Goal: Task Accomplishment & Management: Manage account settings

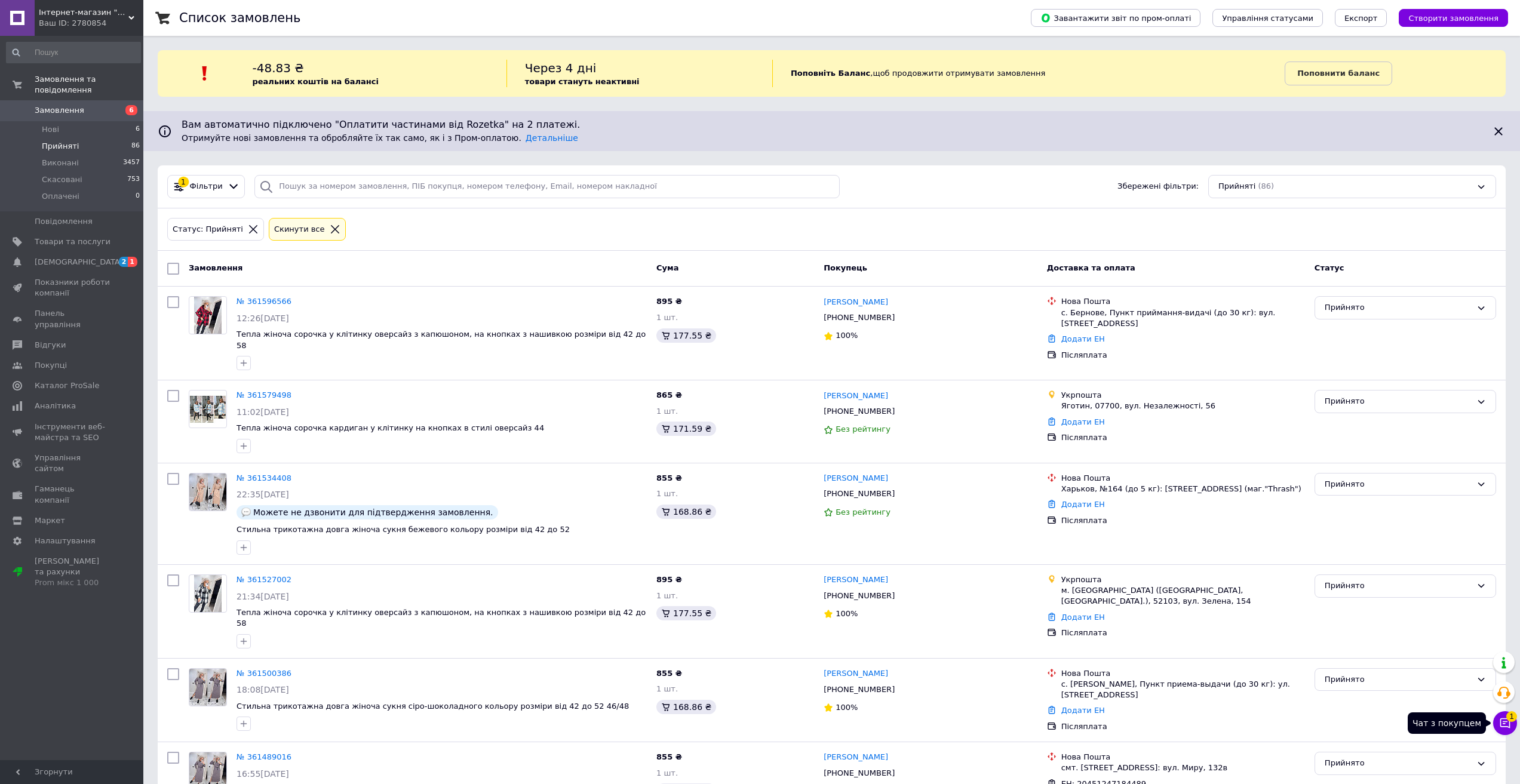
click at [1504, 720] on icon at bounding box center [1506, 723] width 12 height 12
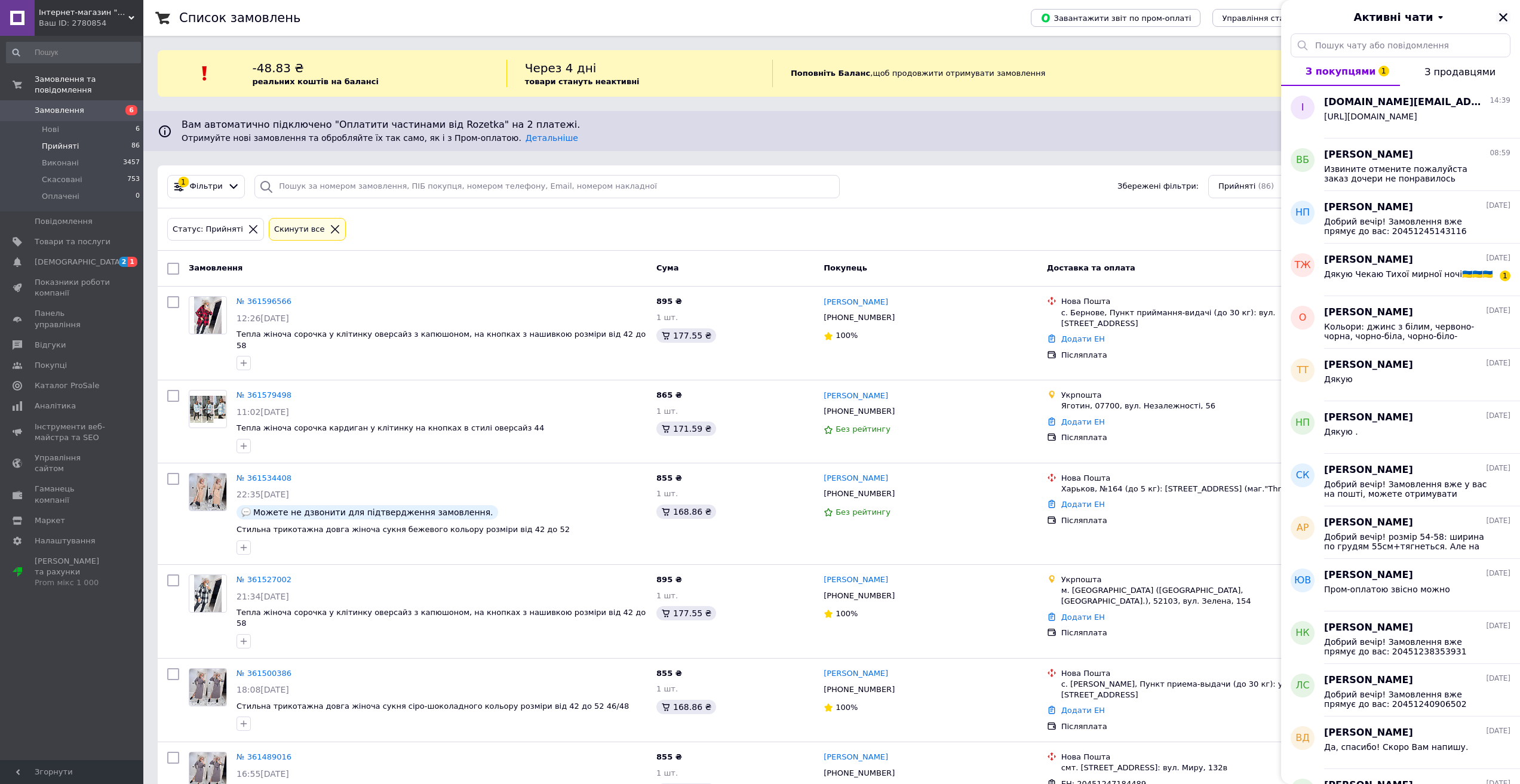
click at [1505, 20] on icon "Закрити" at bounding box center [1503, 17] width 11 height 11
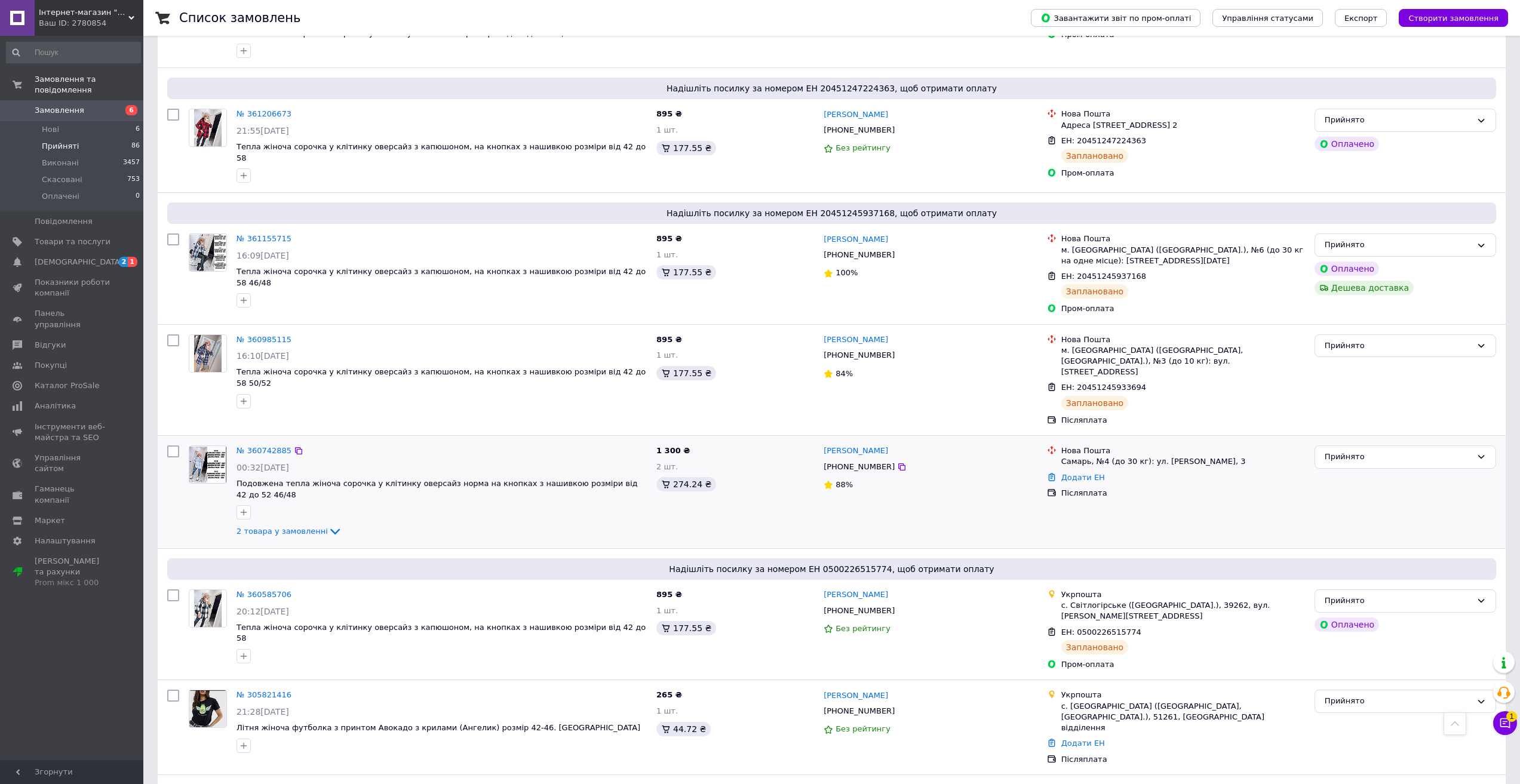
scroll to position [1582, 0]
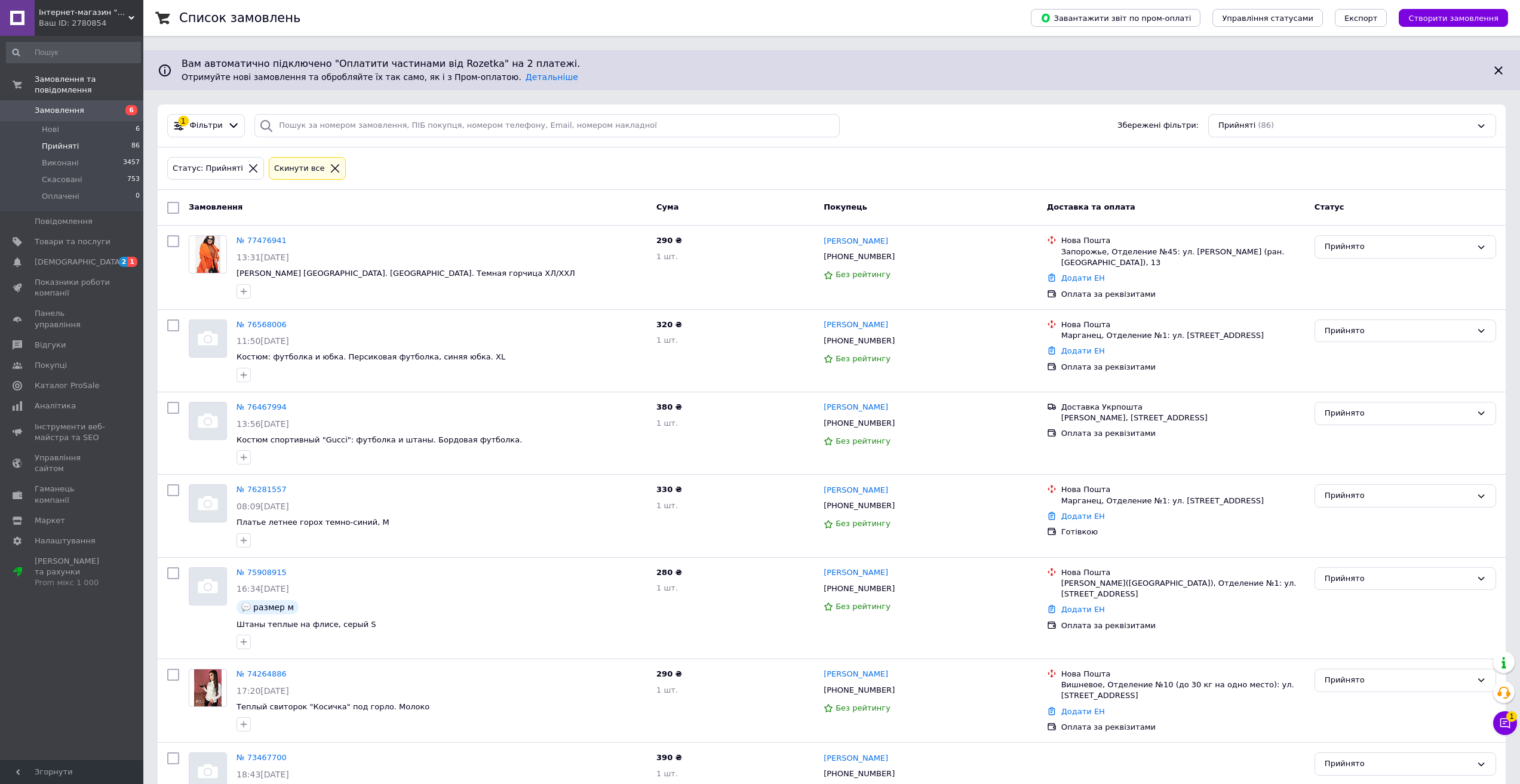
scroll to position [60, 0]
click at [69, 105] on span "Замовлення" at bounding box center [60, 110] width 49 height 11
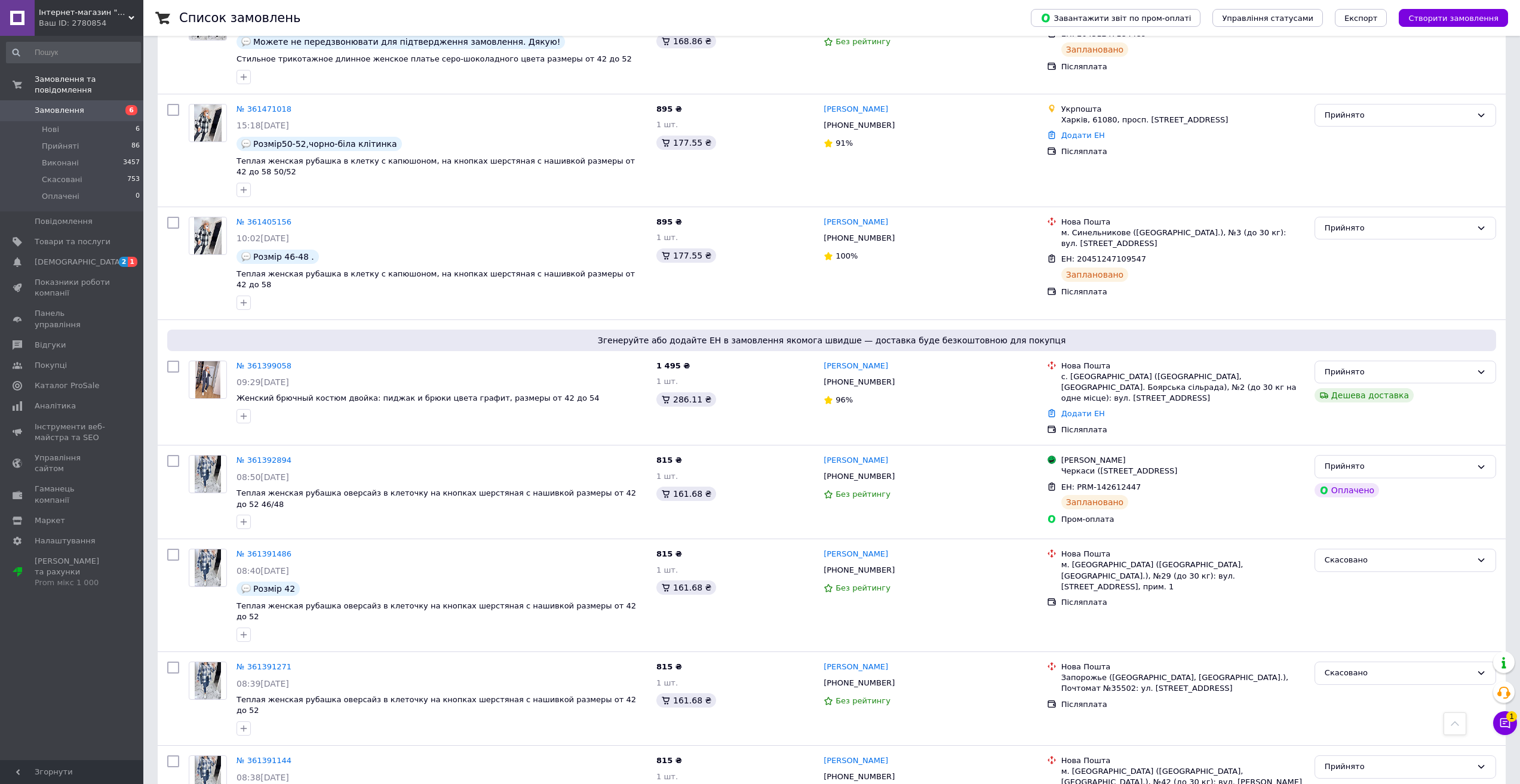
scroll to position [1358, 0]
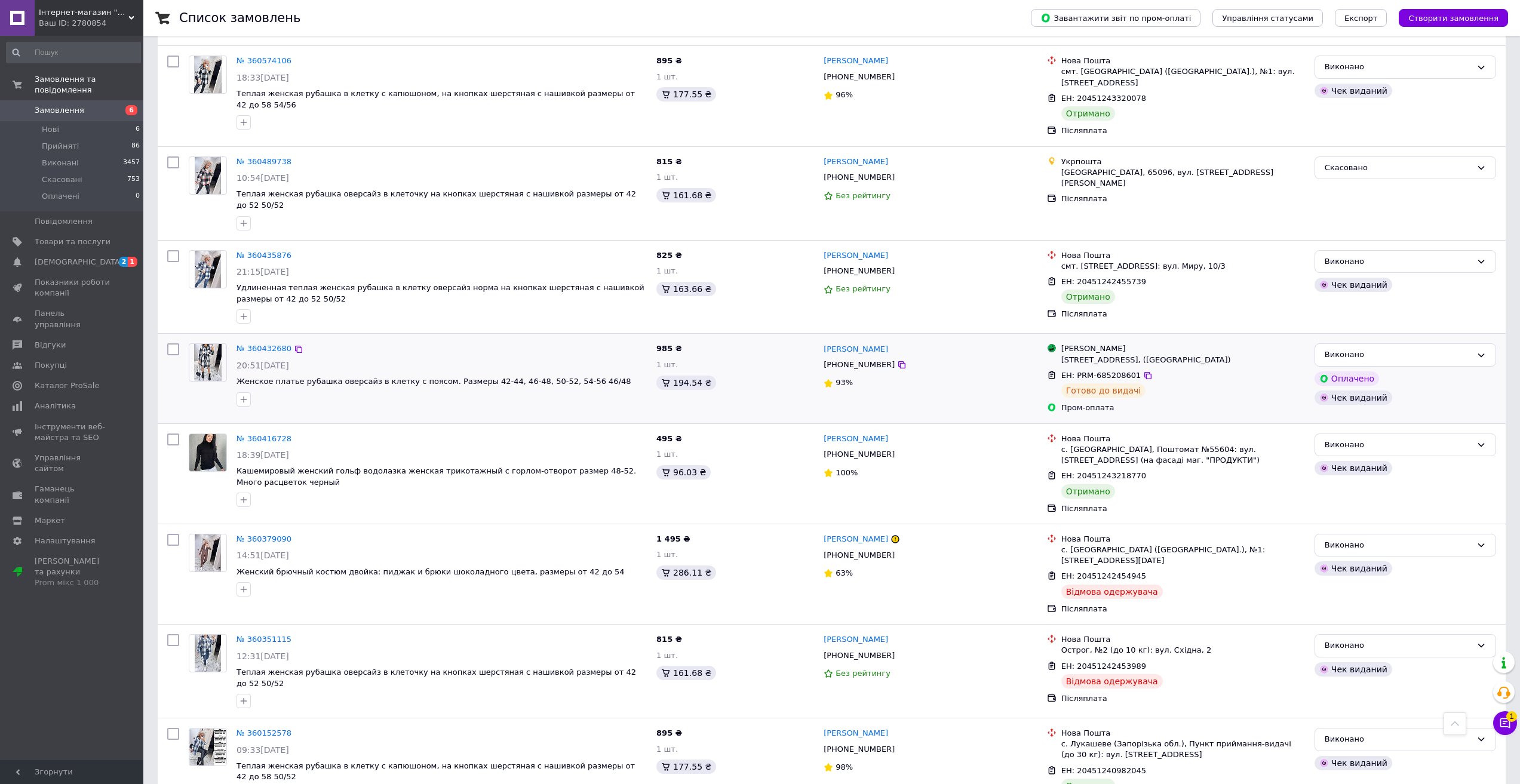
scroll to position [1479, 0]
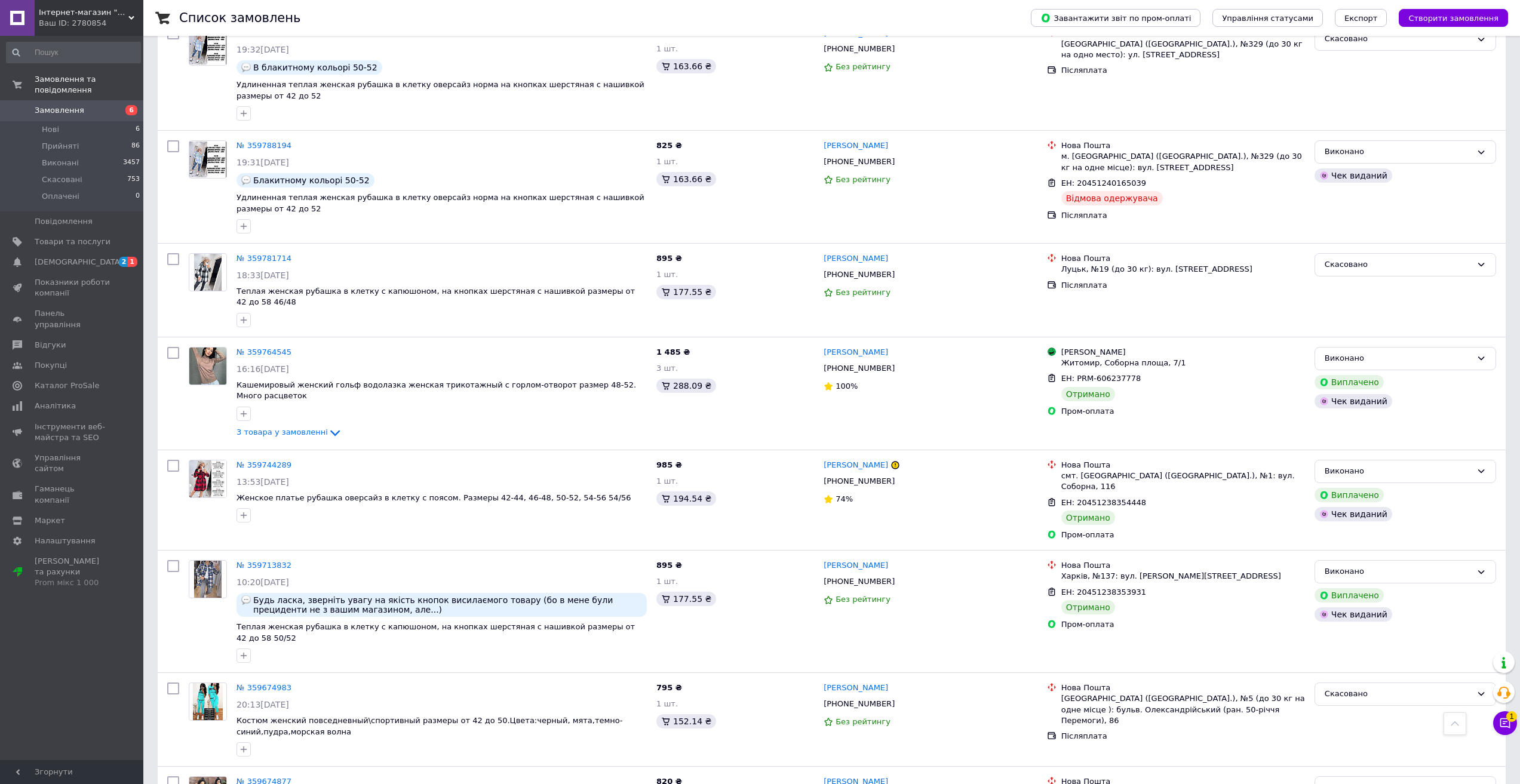
scroll to position [1466, 0]
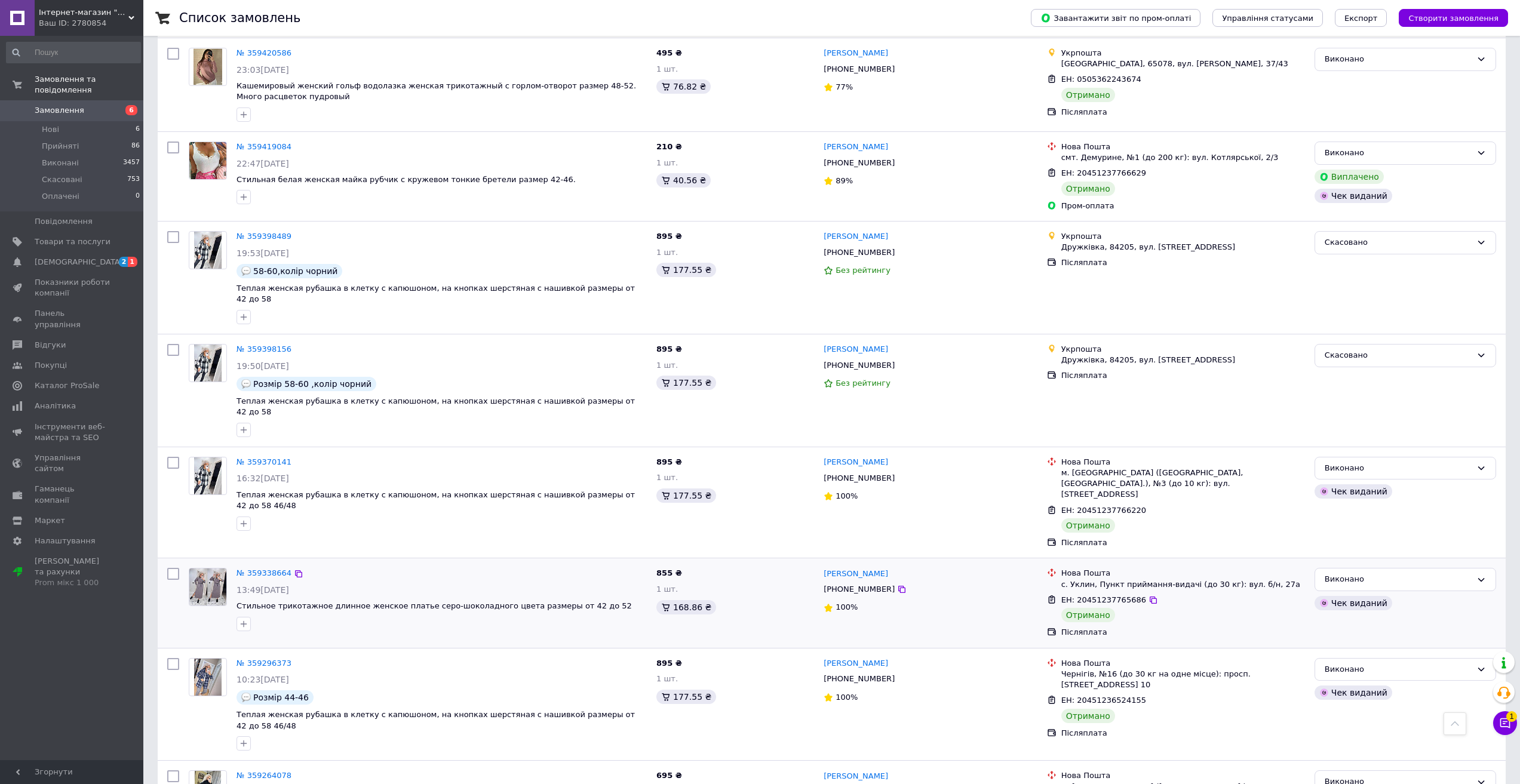
scroll to position [1482, 0]
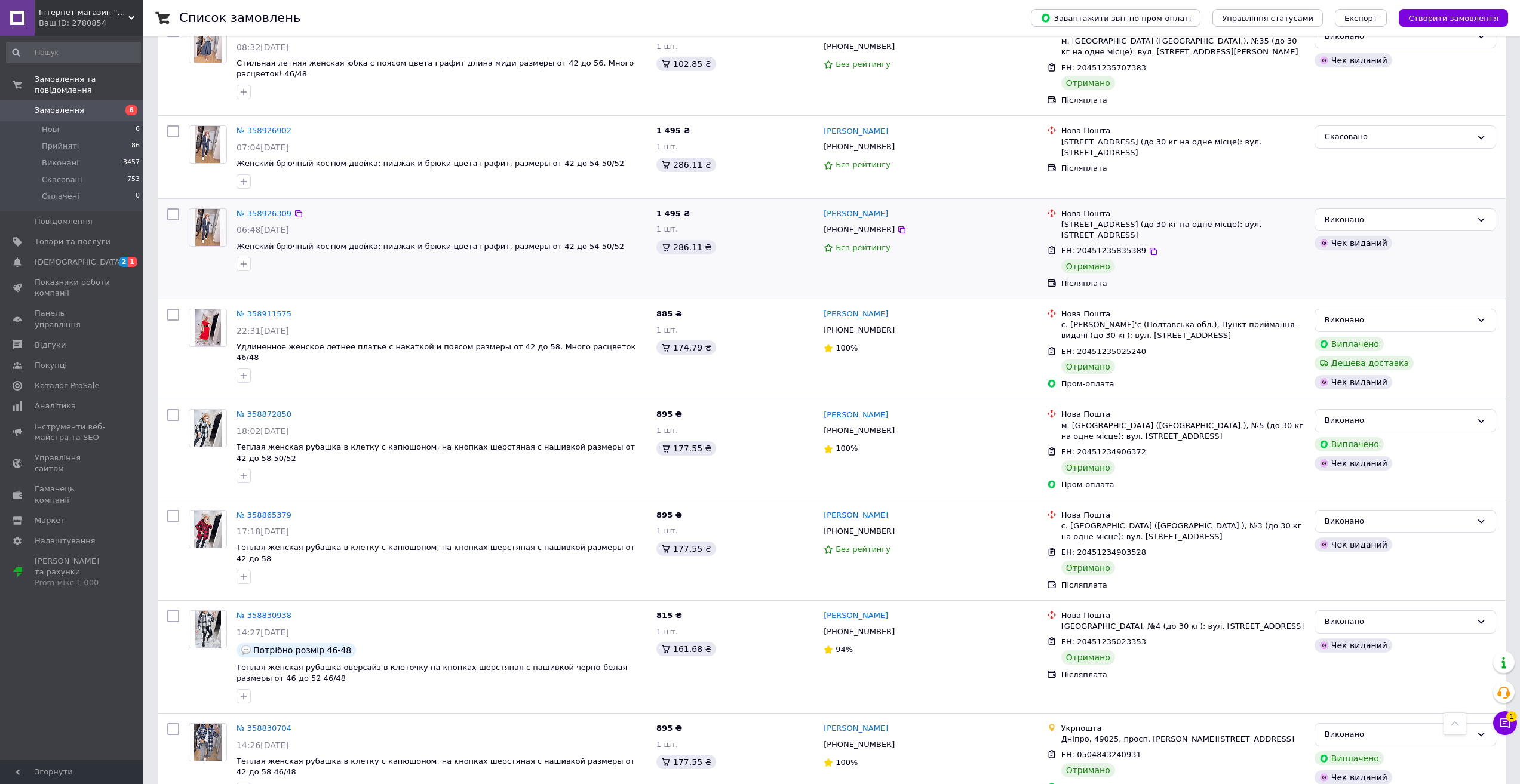
scroll to position [1422, 0]
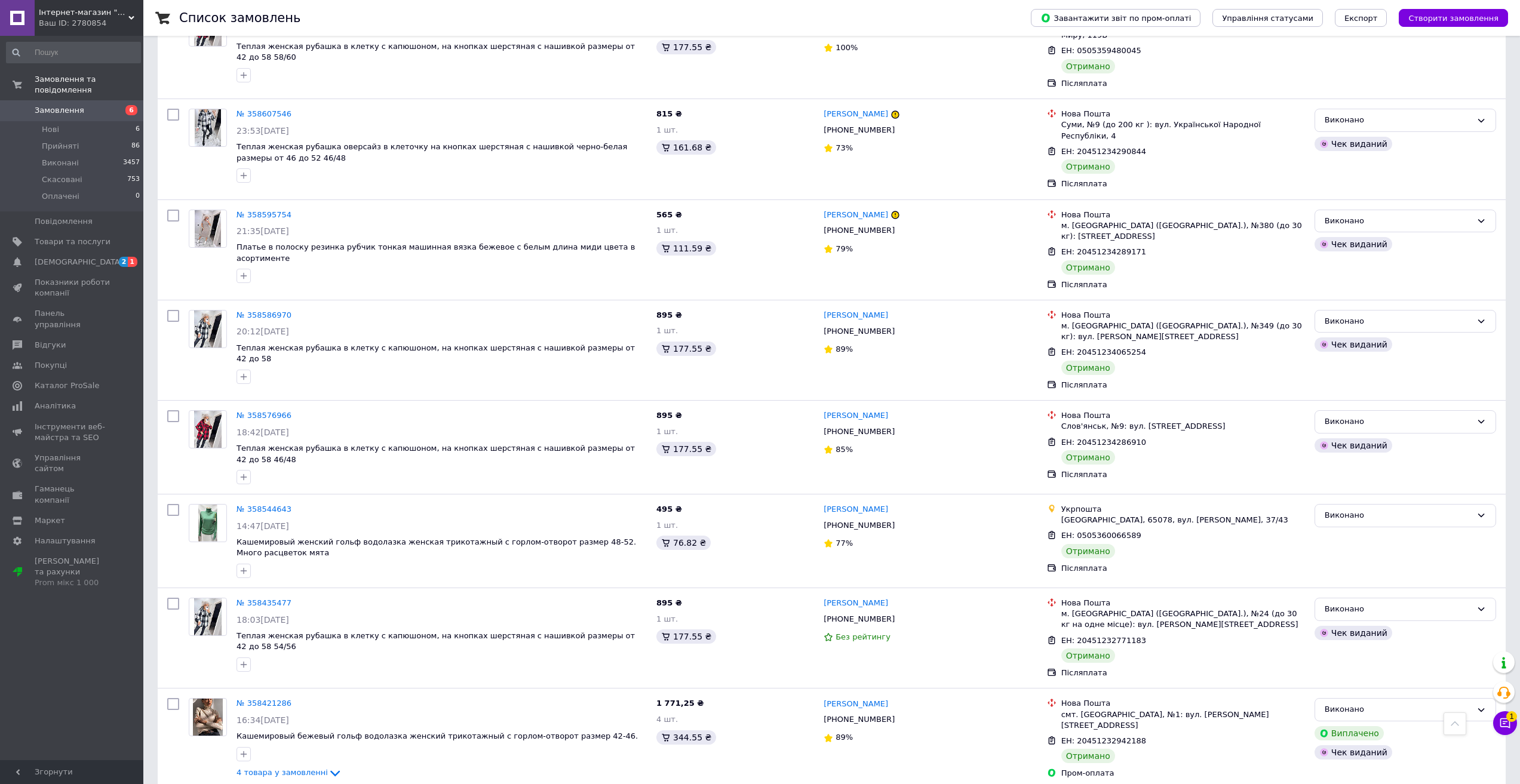
scroll to position [1504, 0]
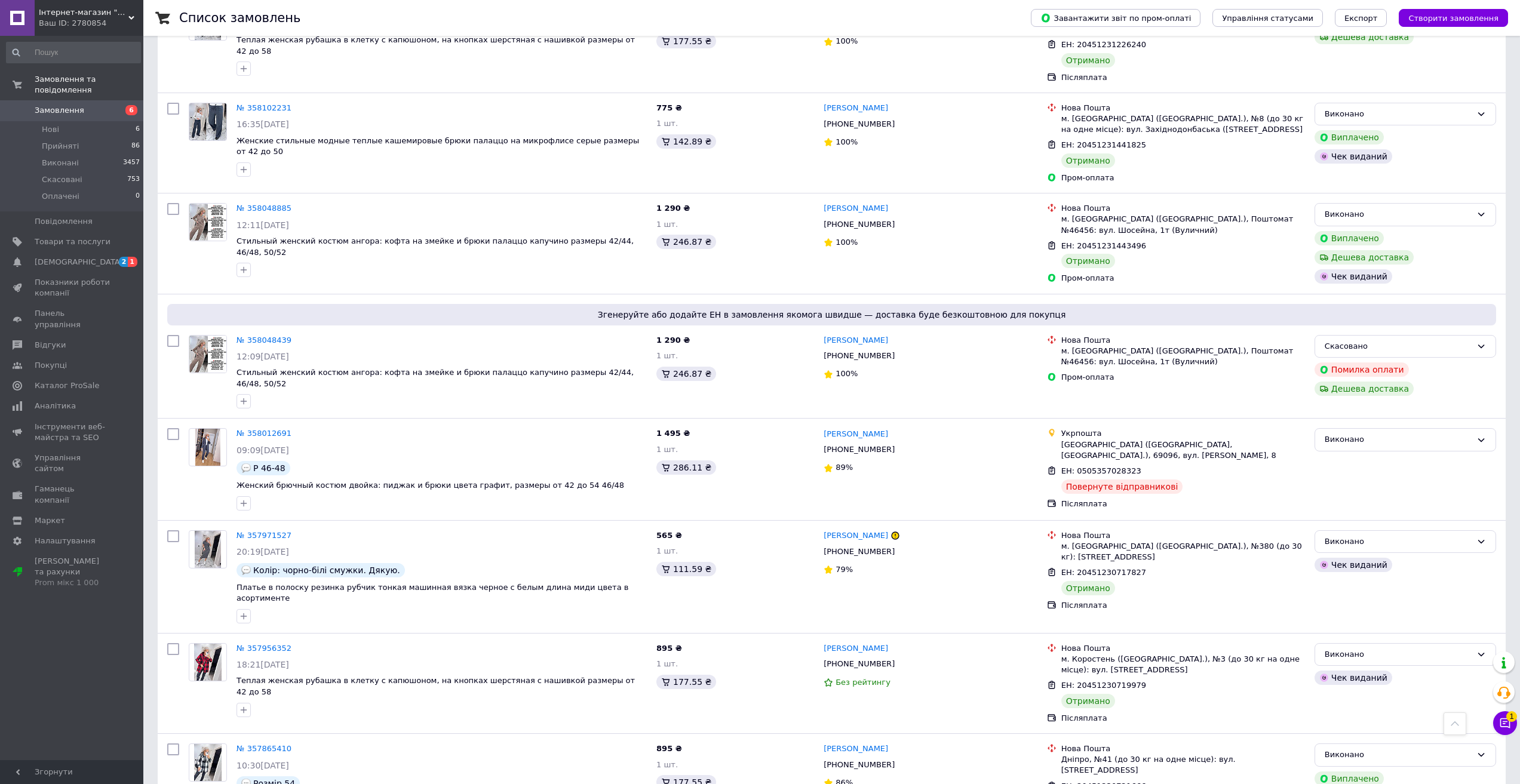
scroll to position [1479, 0]
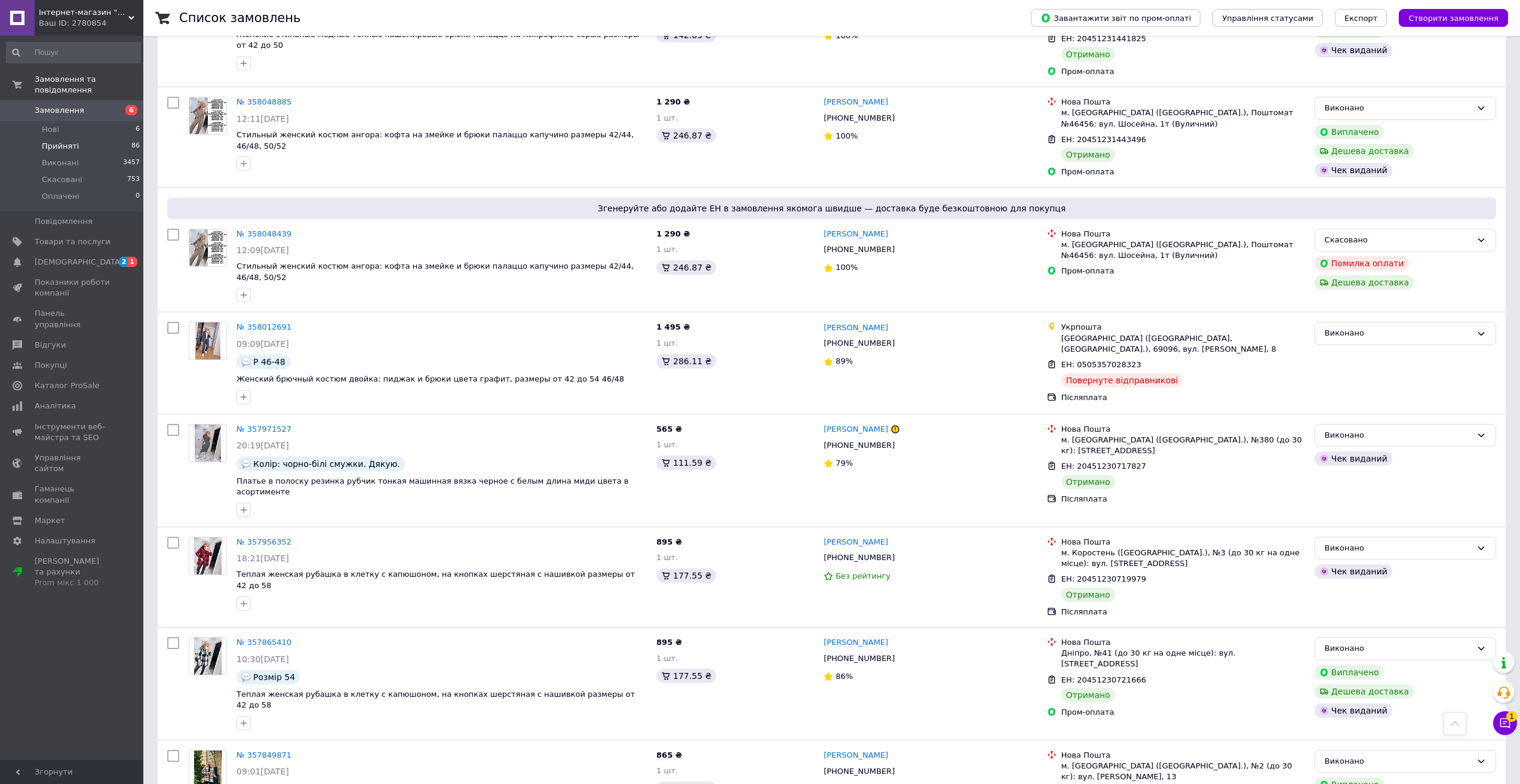
click at [66, 141] on span "Прийняті" at bounding box center [60, 146] width 37 height 11
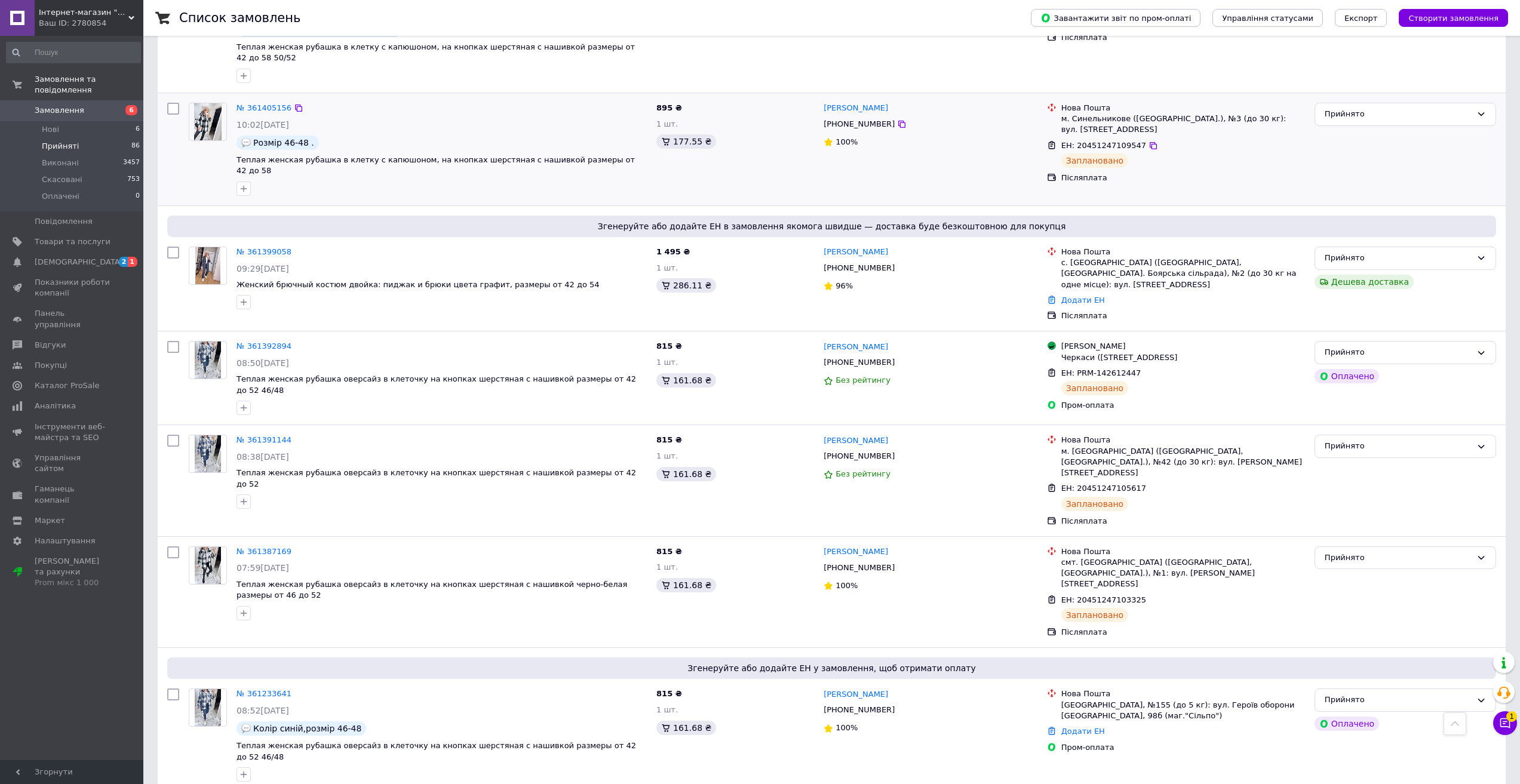
scroll to position [896, 0]
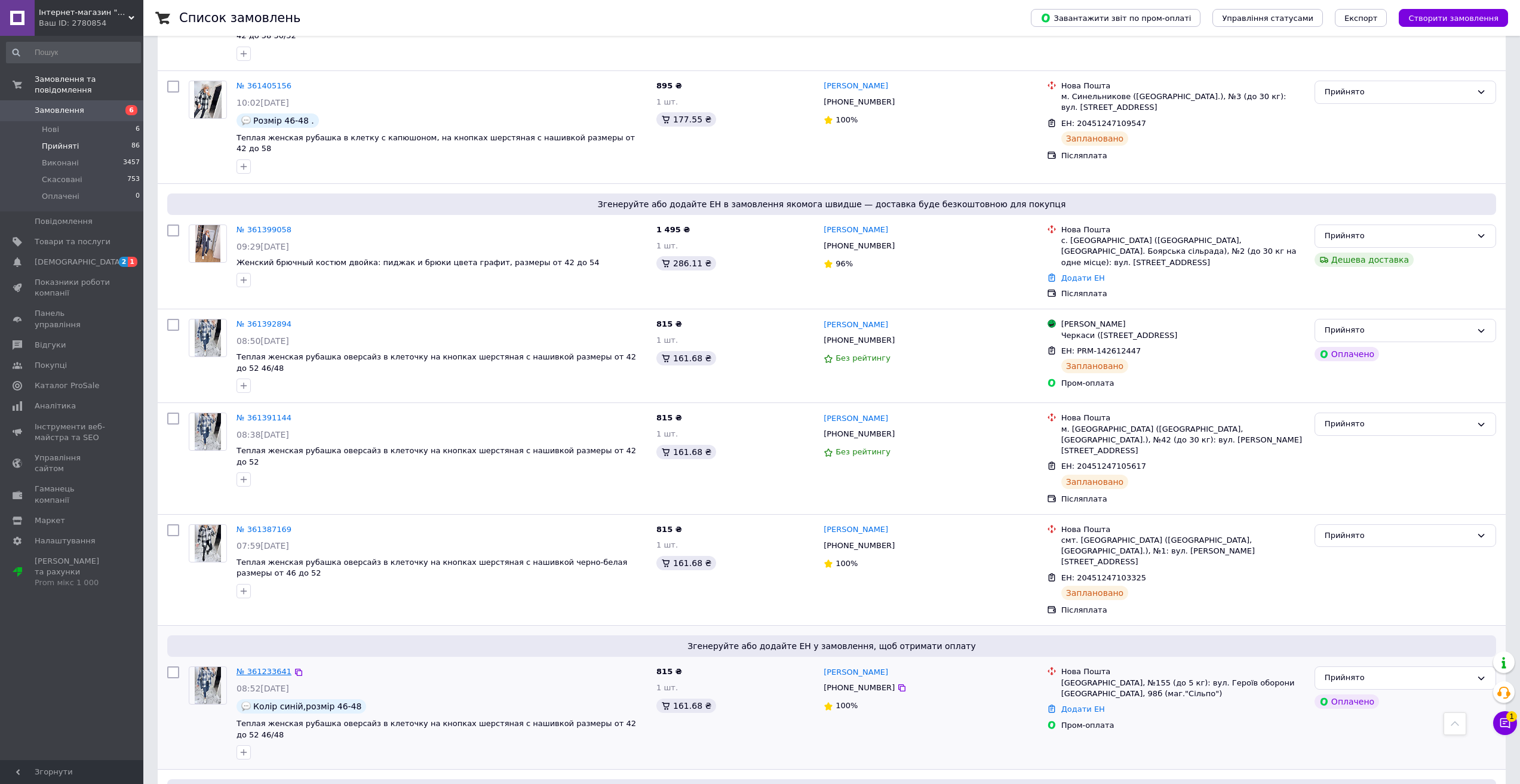
click at [252, 667] on link "№ 361233641" at bounding box center [263, 672] width 55 height 9
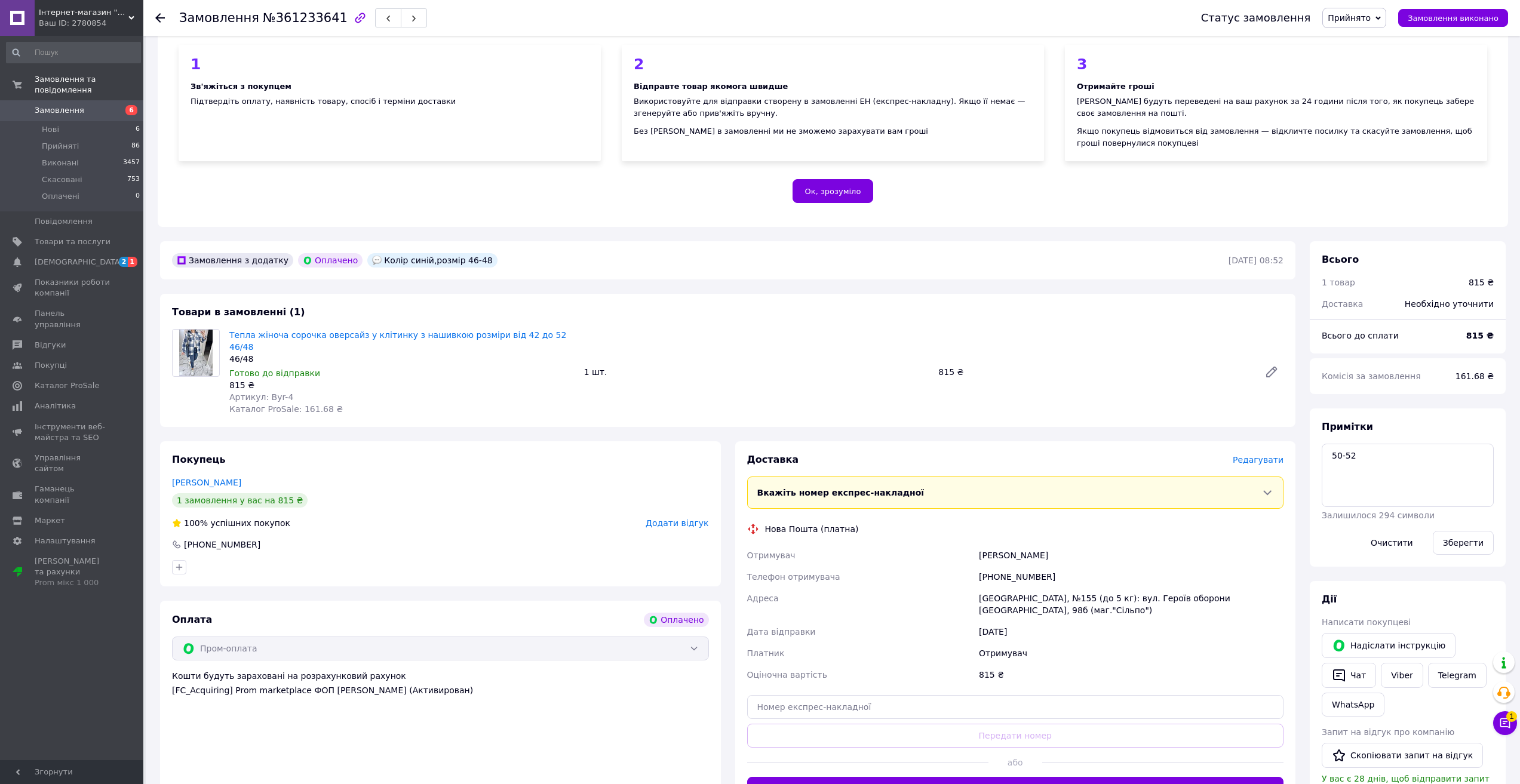
scroll to position [239, 0]
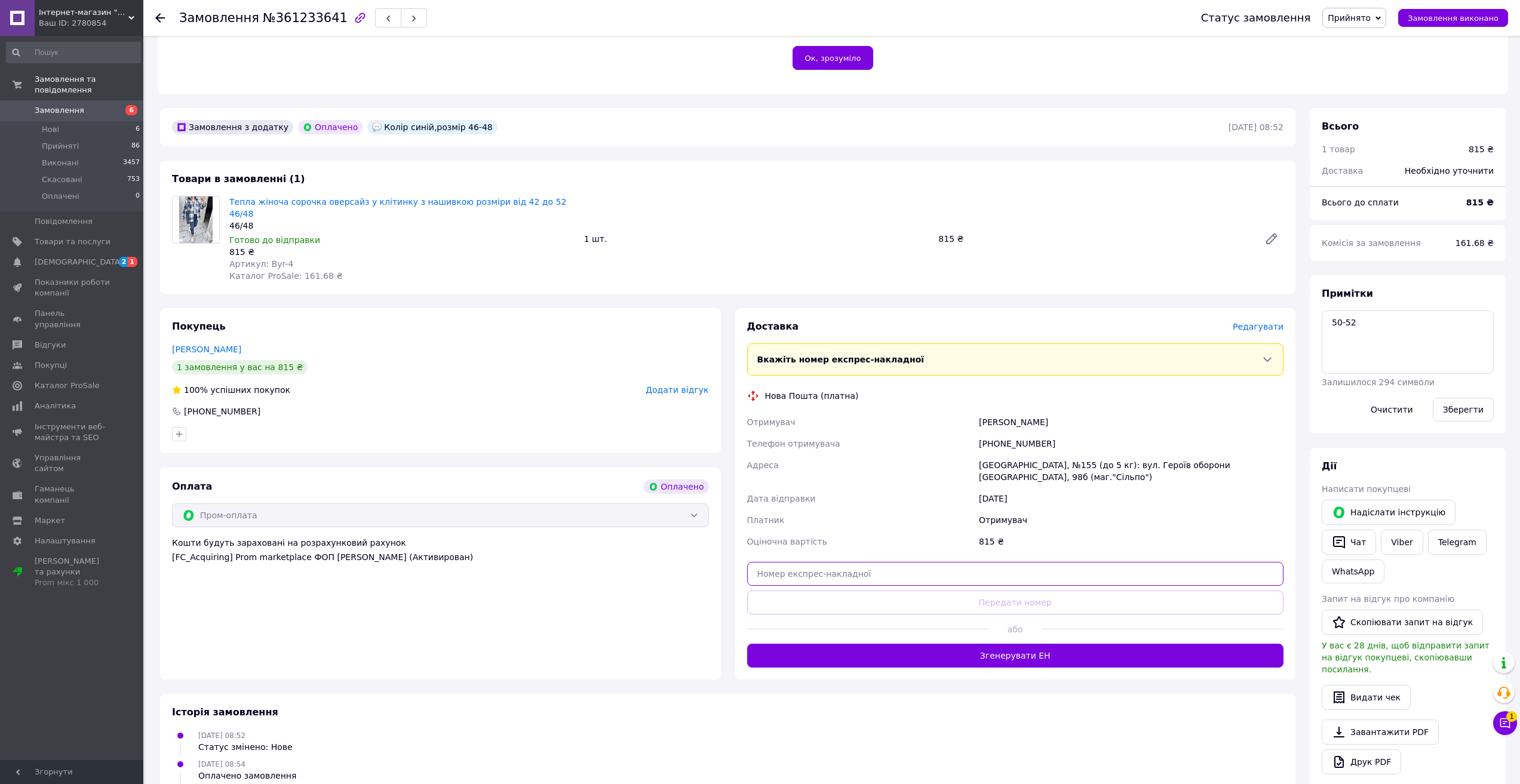
click at [972, 562] on input "text" at bounding box center [1016, 574] width 537 height 24
paste input "20451247299839"
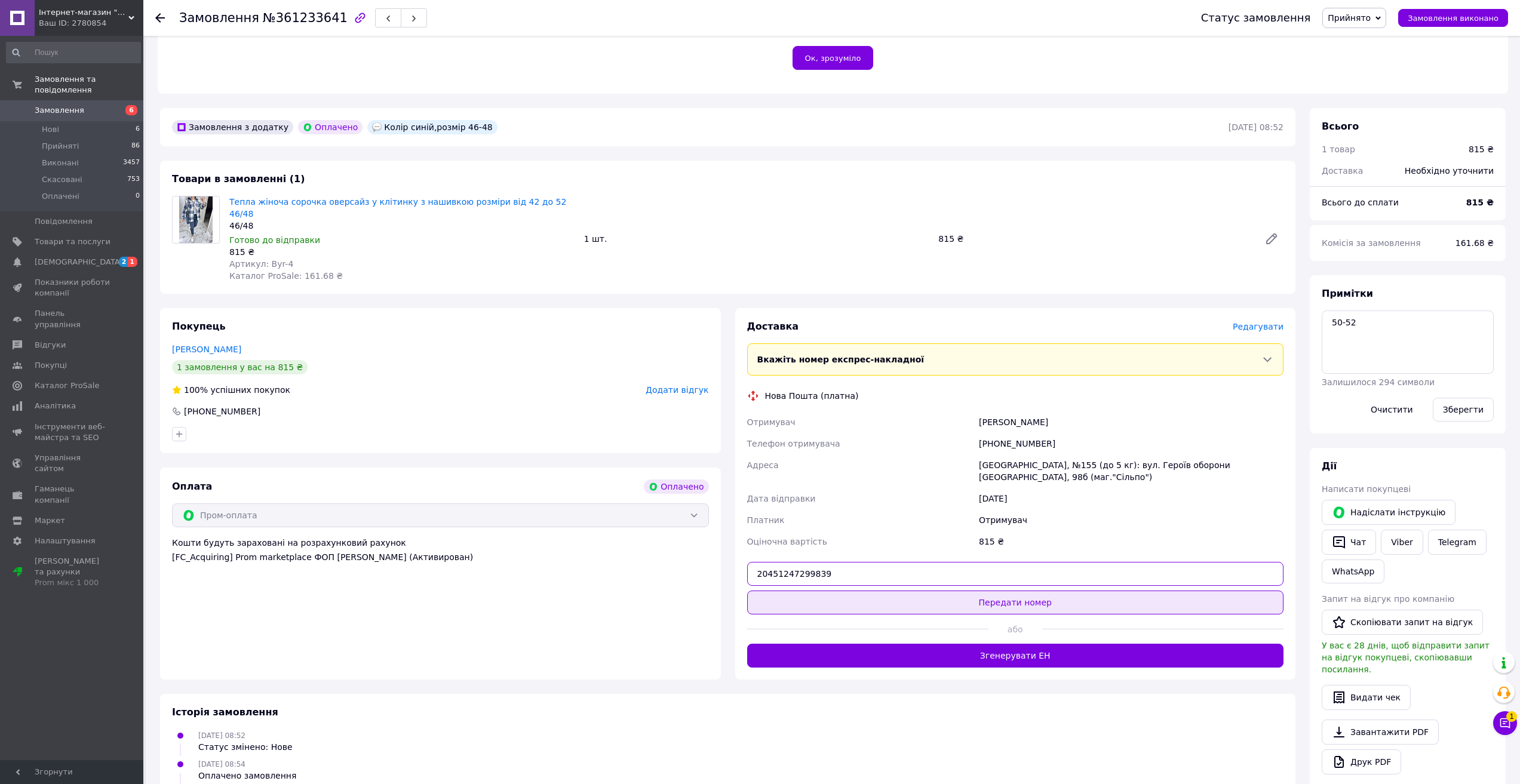
type input "20451247299839"
click at [1032, 591] on button "Передати номер" at bounding box center [1016, 602] width 537 height 24
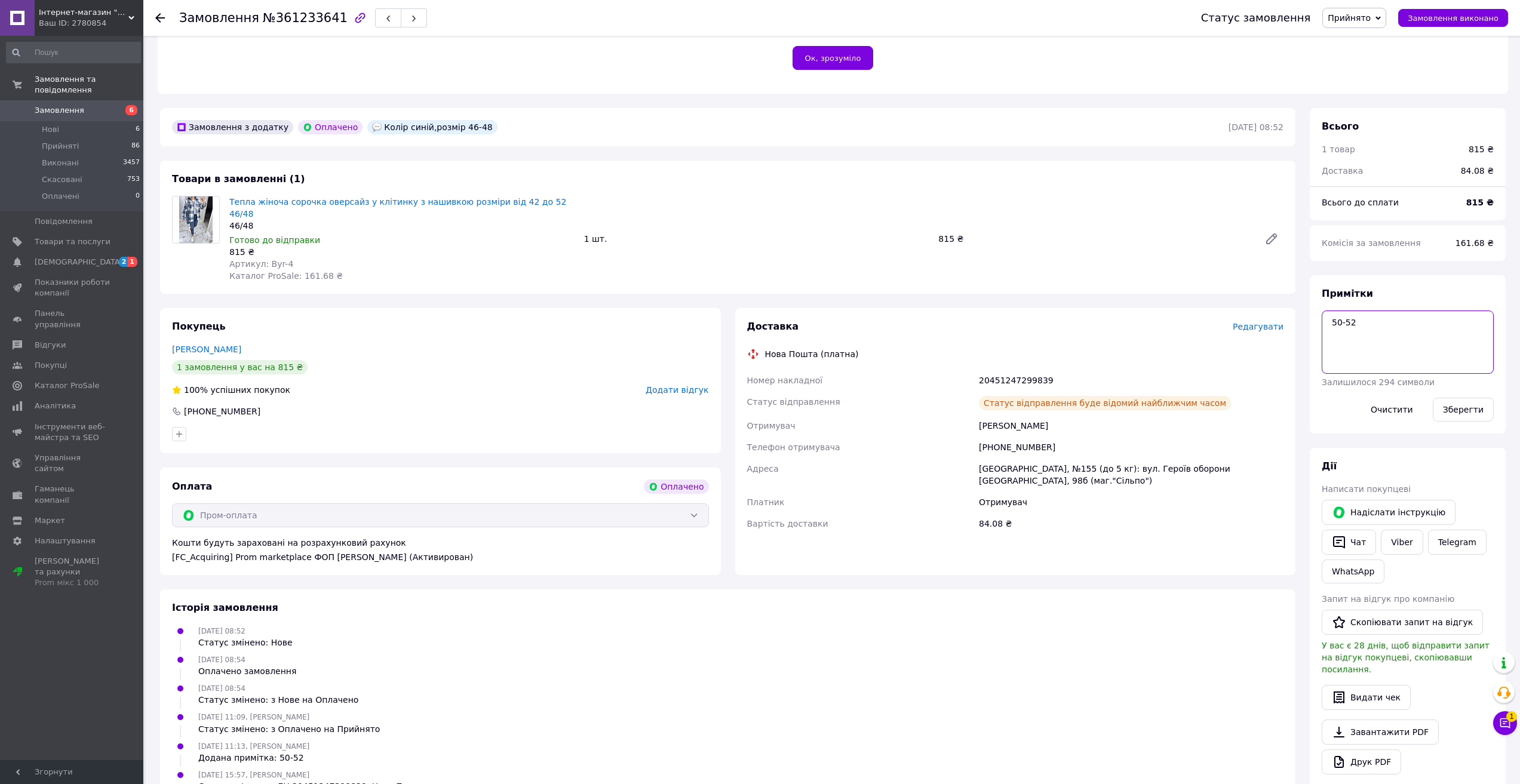
click at [1367, 316] on textarea "50-52" at bounding box center [1408, 342] width 172 height 63
paste textarea "20451247299839"
type textarea "50-52 20451247299839"
click at [1453, 405] on button "Зберегти" at bounding box center [1463, 410] width 61 height 24
click at [1506, 728] on icon at bounding box center [1506, 723] width 12 height 12
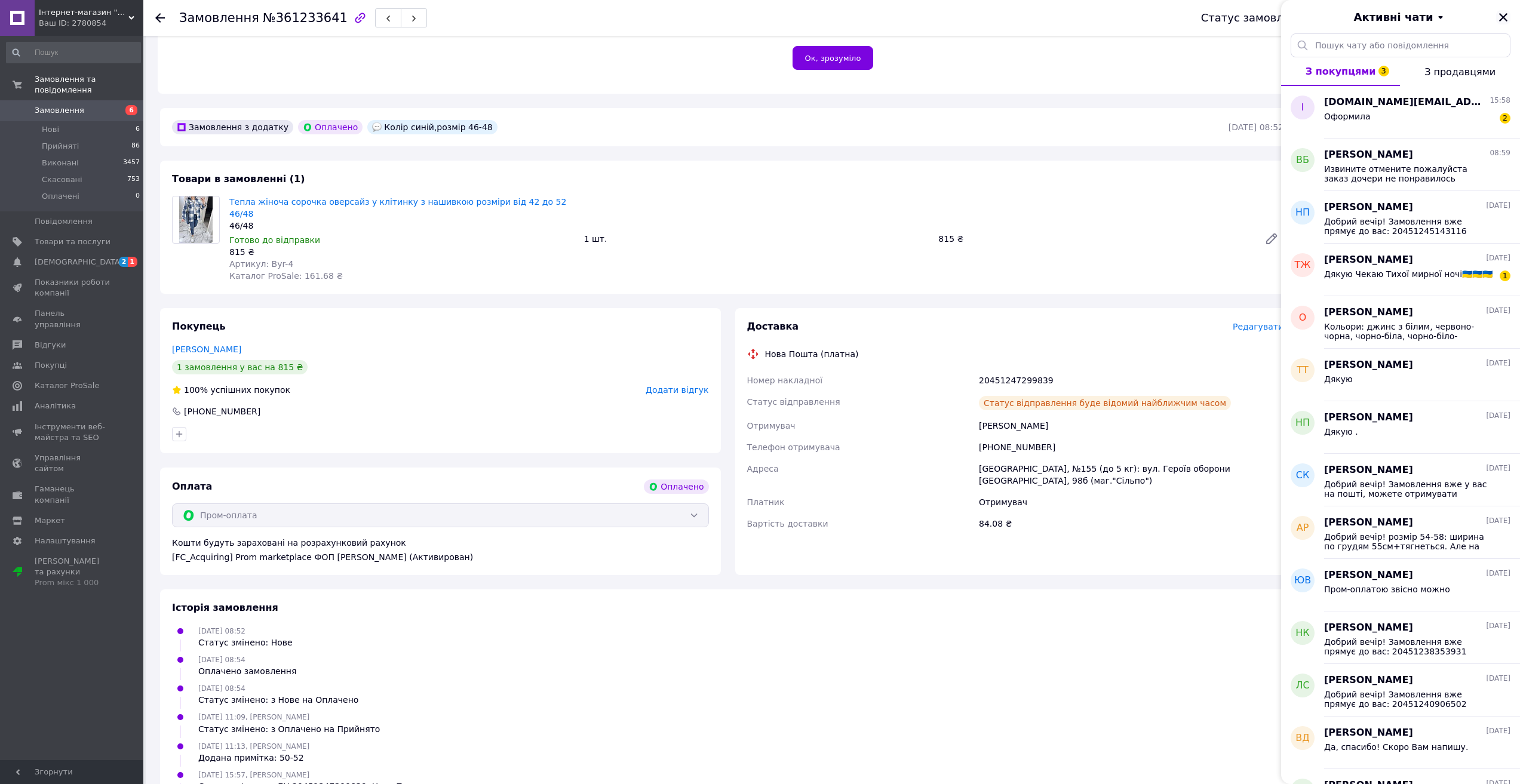
drag, startPoint x: 1504, startPoint y: 16, endPoint x: 1471, endPoint y: 5, distance: 34.8
click at [1504, 17] on icon "Закрити" at bounding box center [1504, 17] width 9 height 9
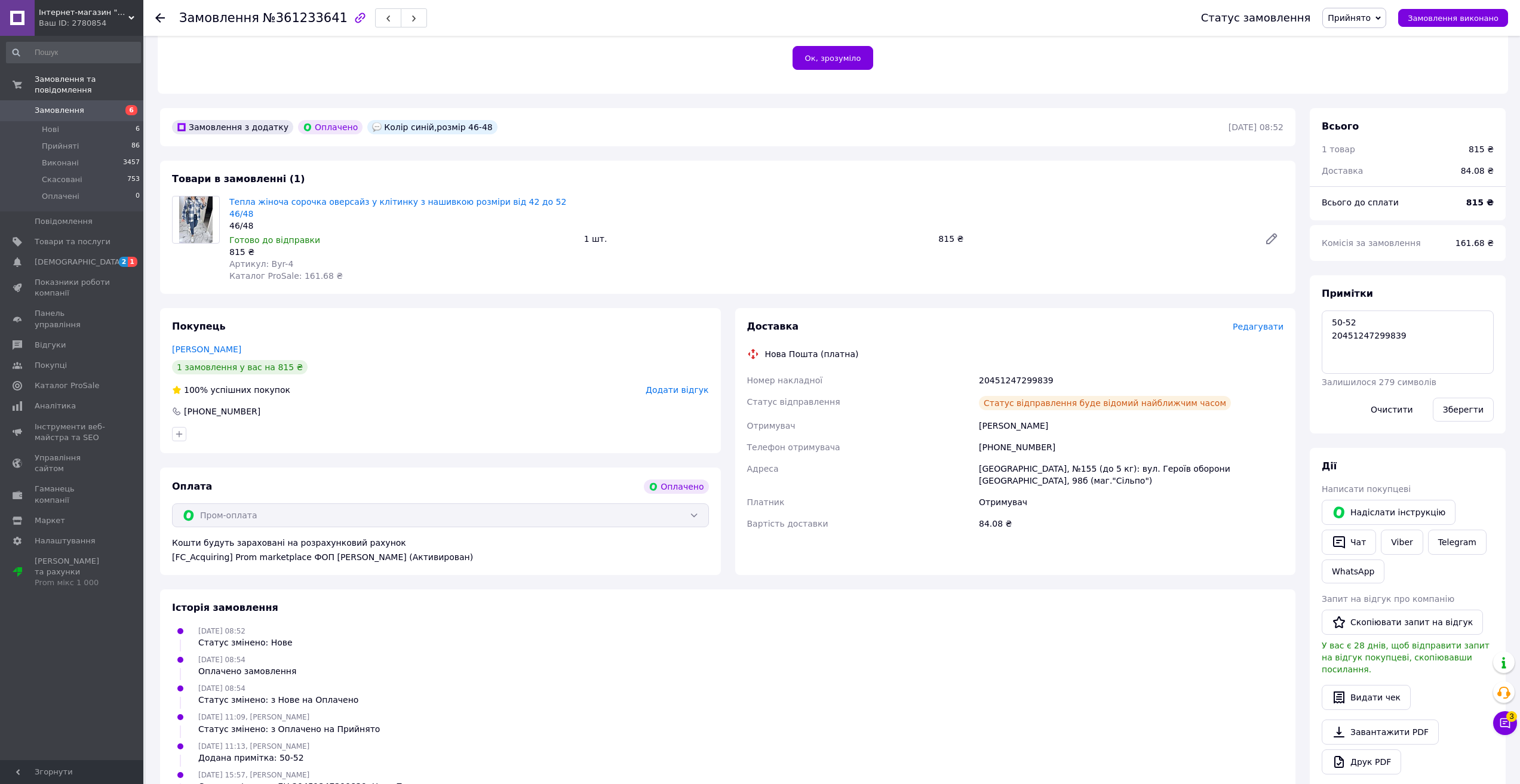
click at [55, 101] on link "Замовлення 6" at bounding box center [73, 111] width 147 height 20
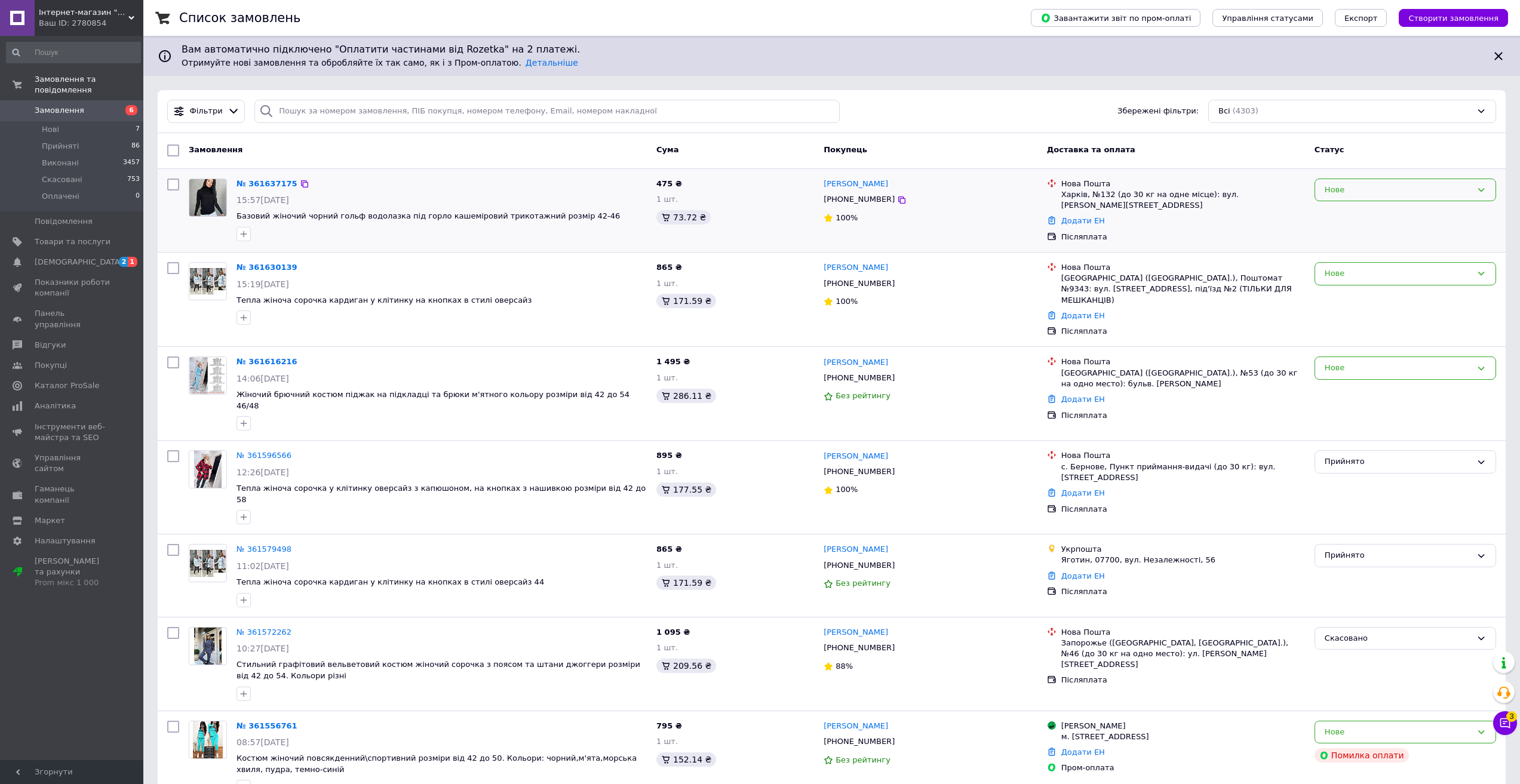
click at [1331, 190] on div "Нове" at bounding box center [1398, 190] width 147 height 13
click at [1346, 210] on li "Прийнято" at bounding box center [1406, 215] width 181 height 22
